Goal: Navigation & Orientation: Understand site structure

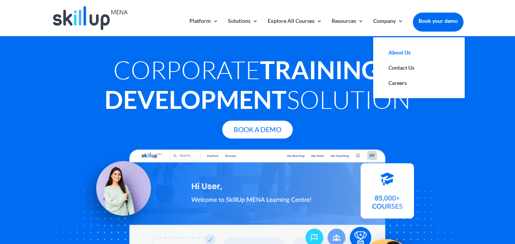
click at [390, 54] on link "About Us" at bounding box center [419, 52] width 76 height 15
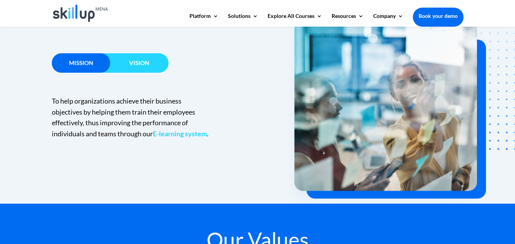
scroll to position [534, 0]
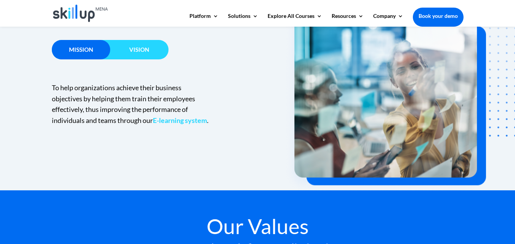
click at [173, 119] on strong "E-learning system" at bounding box center [180, 120] width 54 height 8
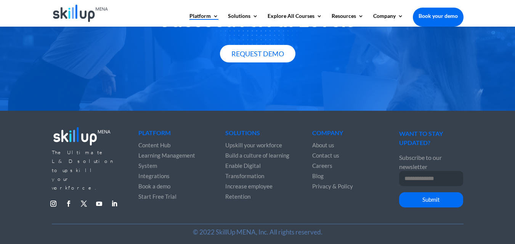
scroll to position [1434, 0]
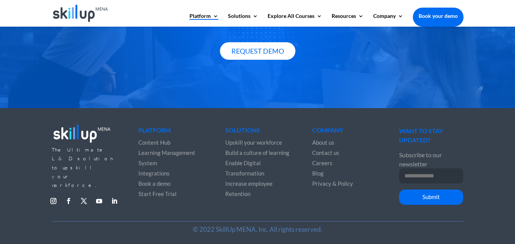
click at [320, 160] on span "Careers" at bounding box center [322, 163] width 20 height 7
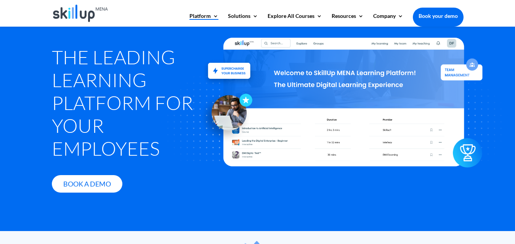
scroll to position [0, 0]
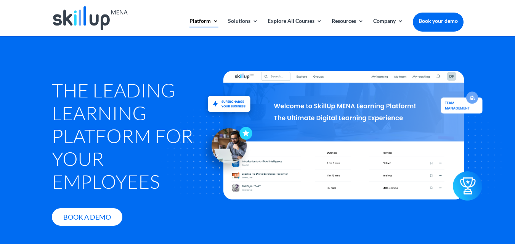
click at [90, 19] on img at bounding box center [90, 18] width 75 height 24
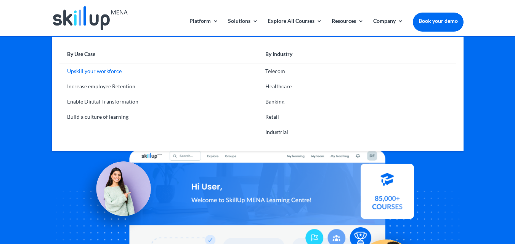
click at [91, 71] on link "Upskill your workforce" at bounding box center [158, 71] width 198 height 15
